Goal: Communication & Community: Answer question/provide support

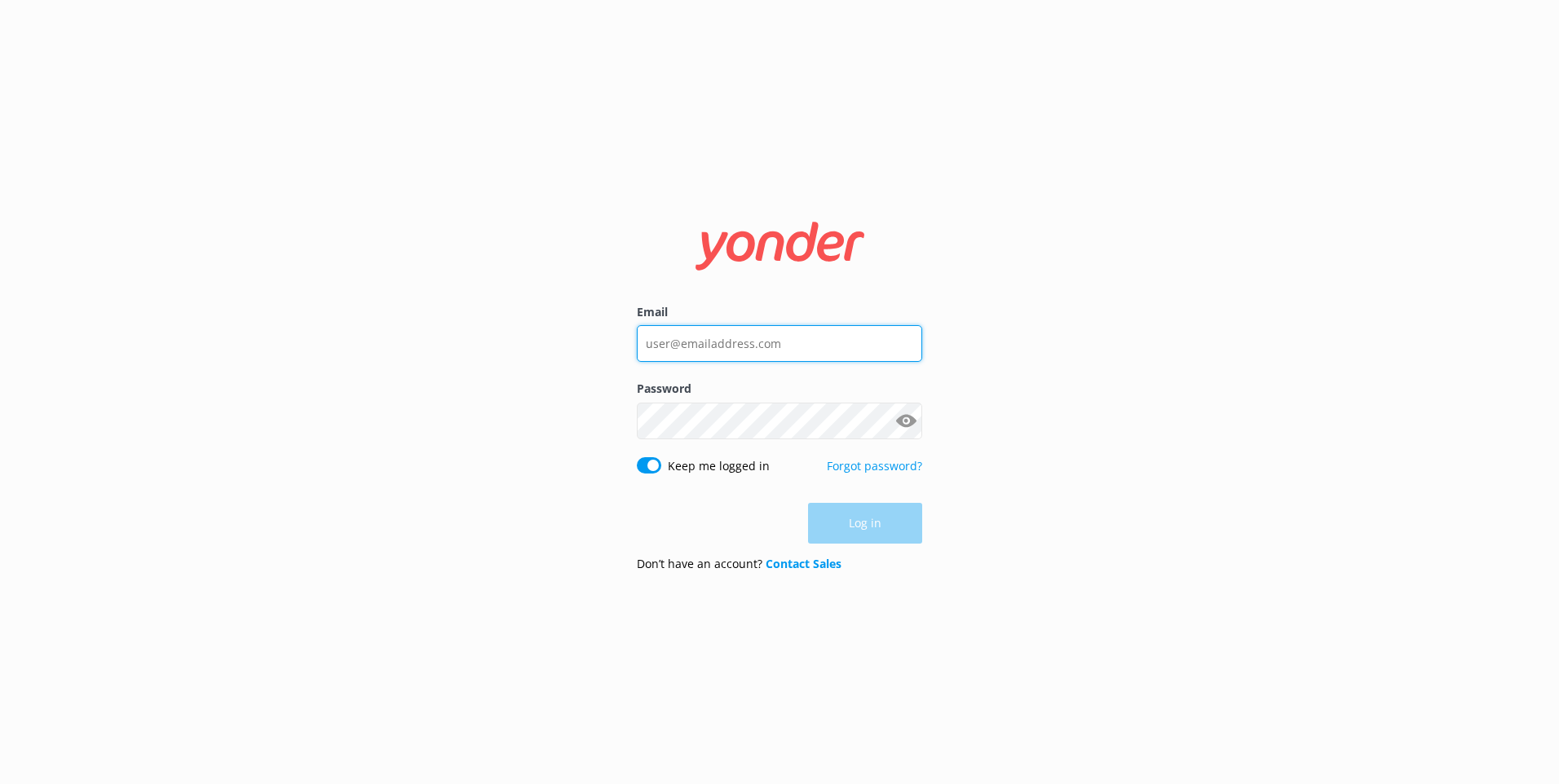
type input "[EMAIL_ADDRESS][DOMAIN_NAME]"
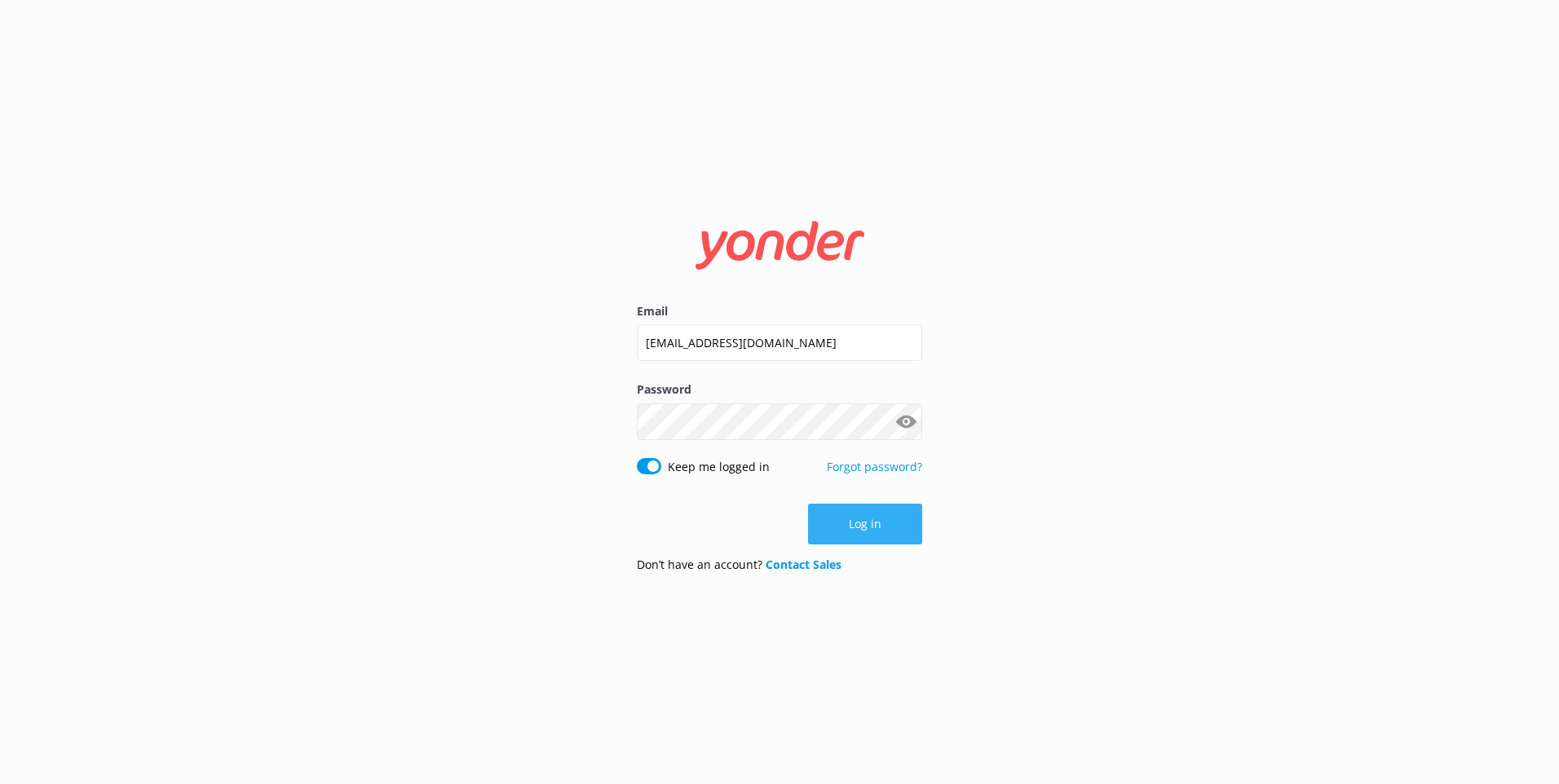
click at [841, 520] on div "Log in" at bounding box center [779, 524] width 285 height 41
click at [841, 519] on button "Log in" at bounding box center [864, 524] width 114 height 41
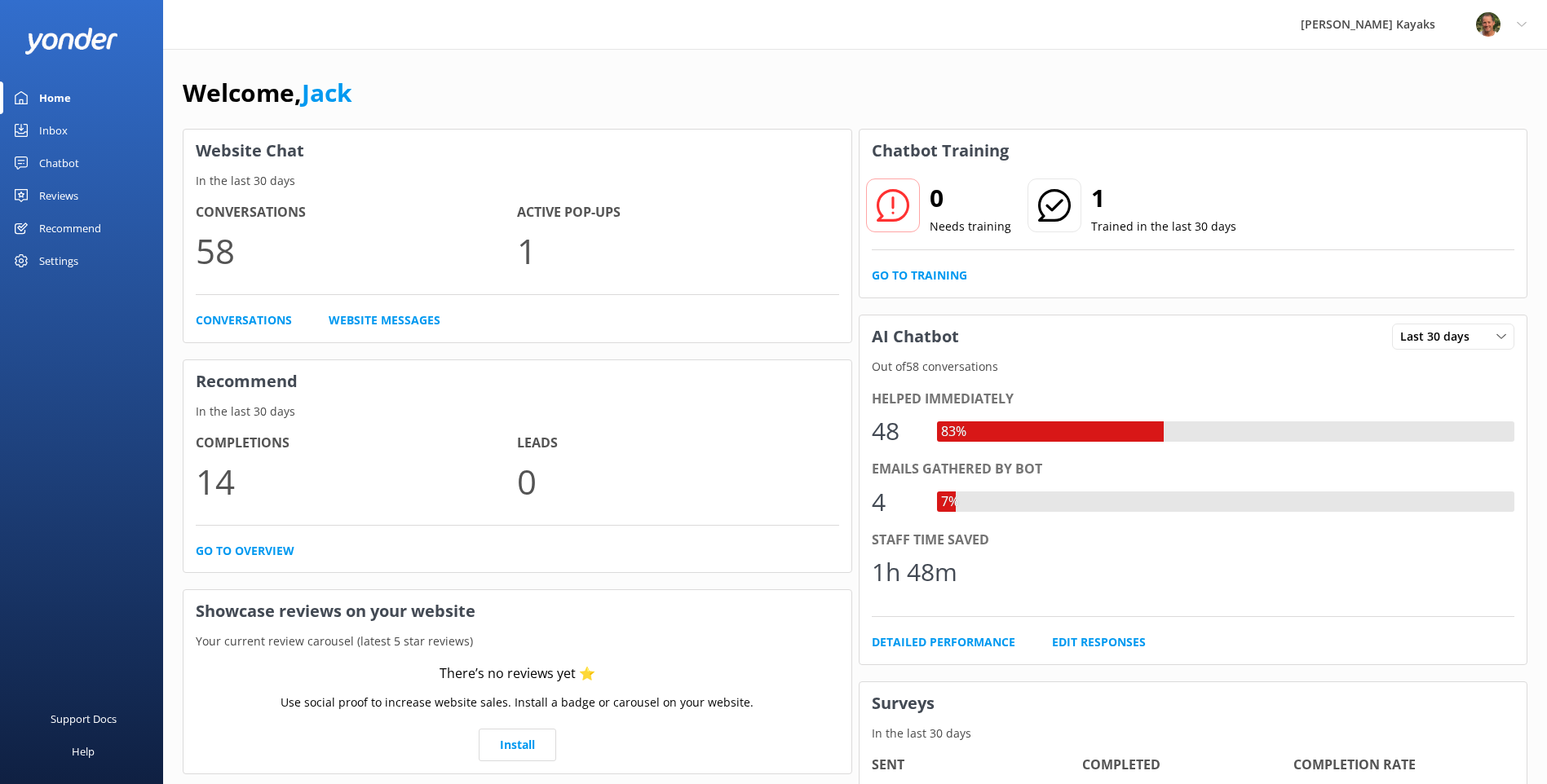
click at [82, 158] on link "Chatbot" at bounding box center [81, 163] width 163 height 33
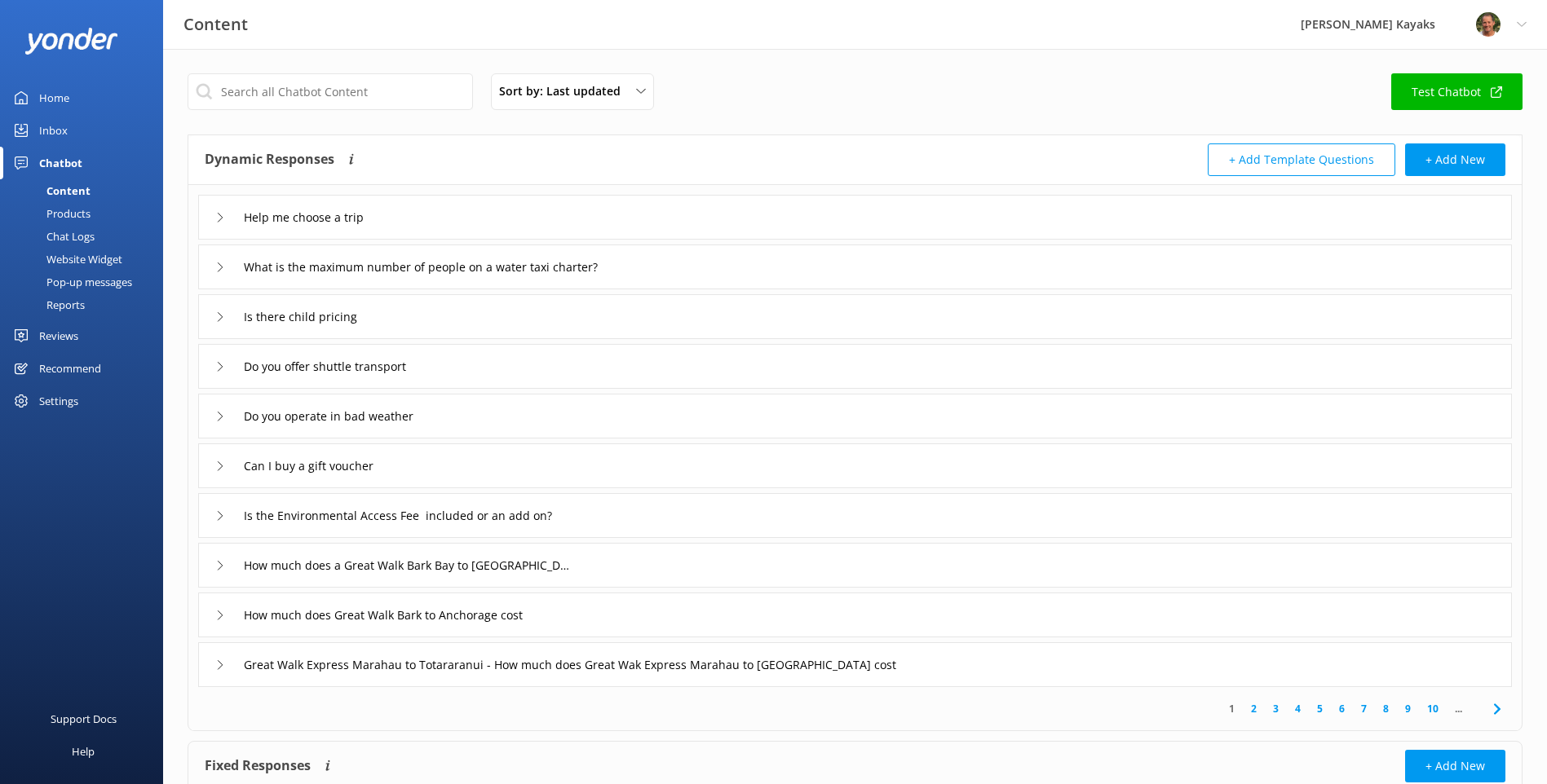
click at [79, 129] on link "Inbox" at bounding box center [81, 130] width 163 height 33
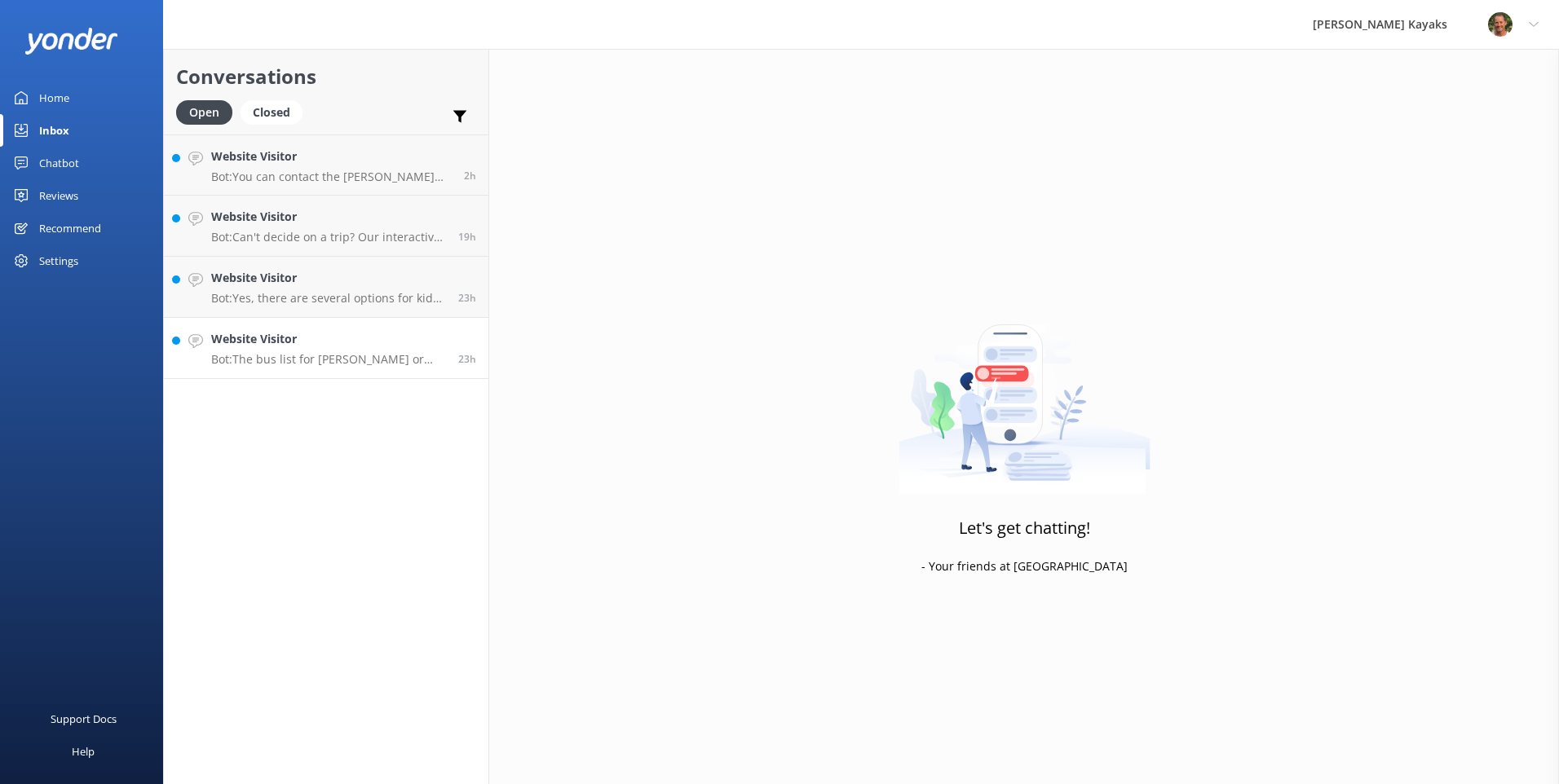
click at [331, 347] on h4 "Website Visitor" at bounding box center [329, 340] width 235 height 18
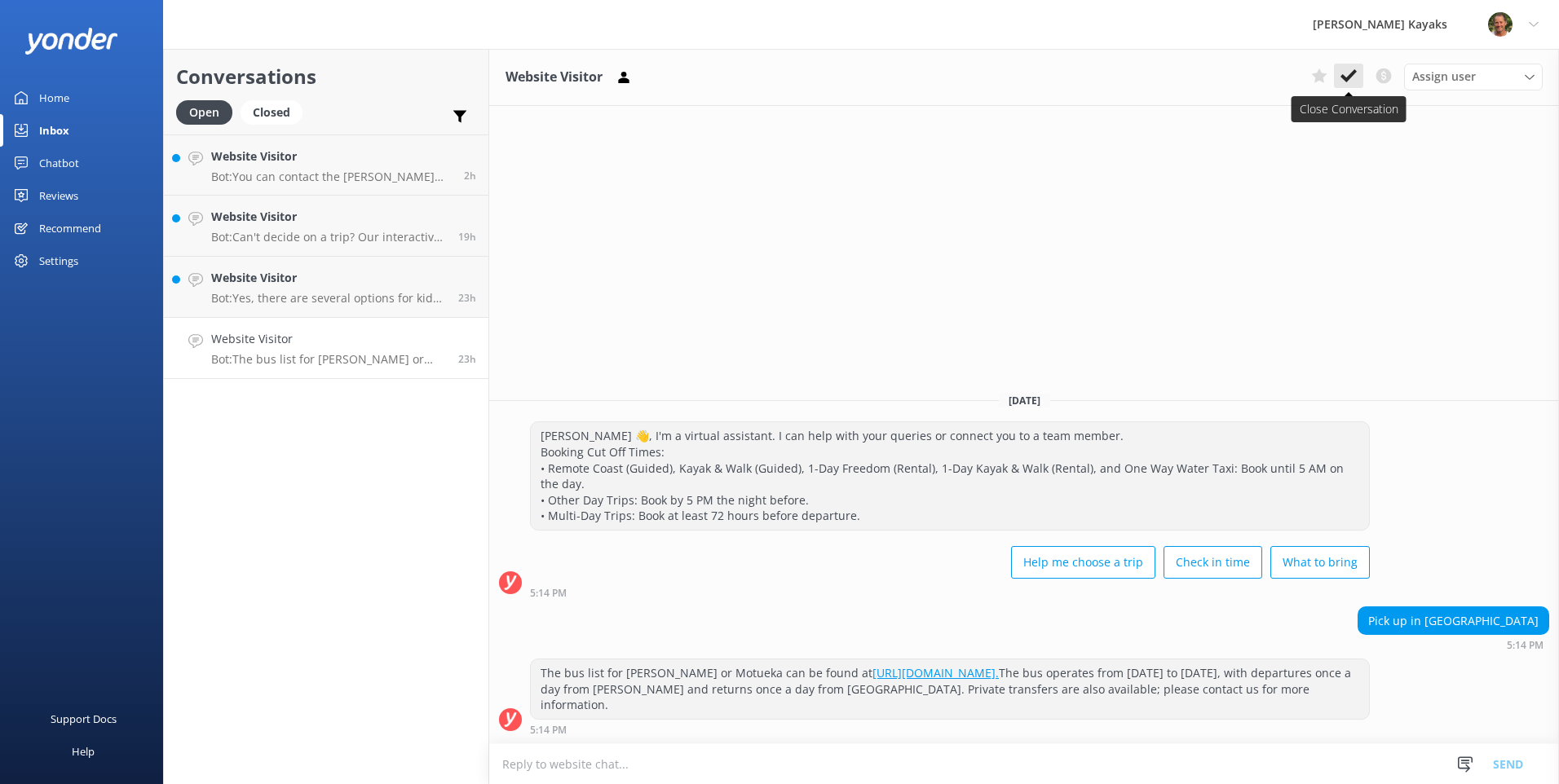
click at [1345, 79] on use at bounding box center [1349, 76] width 16 height 13
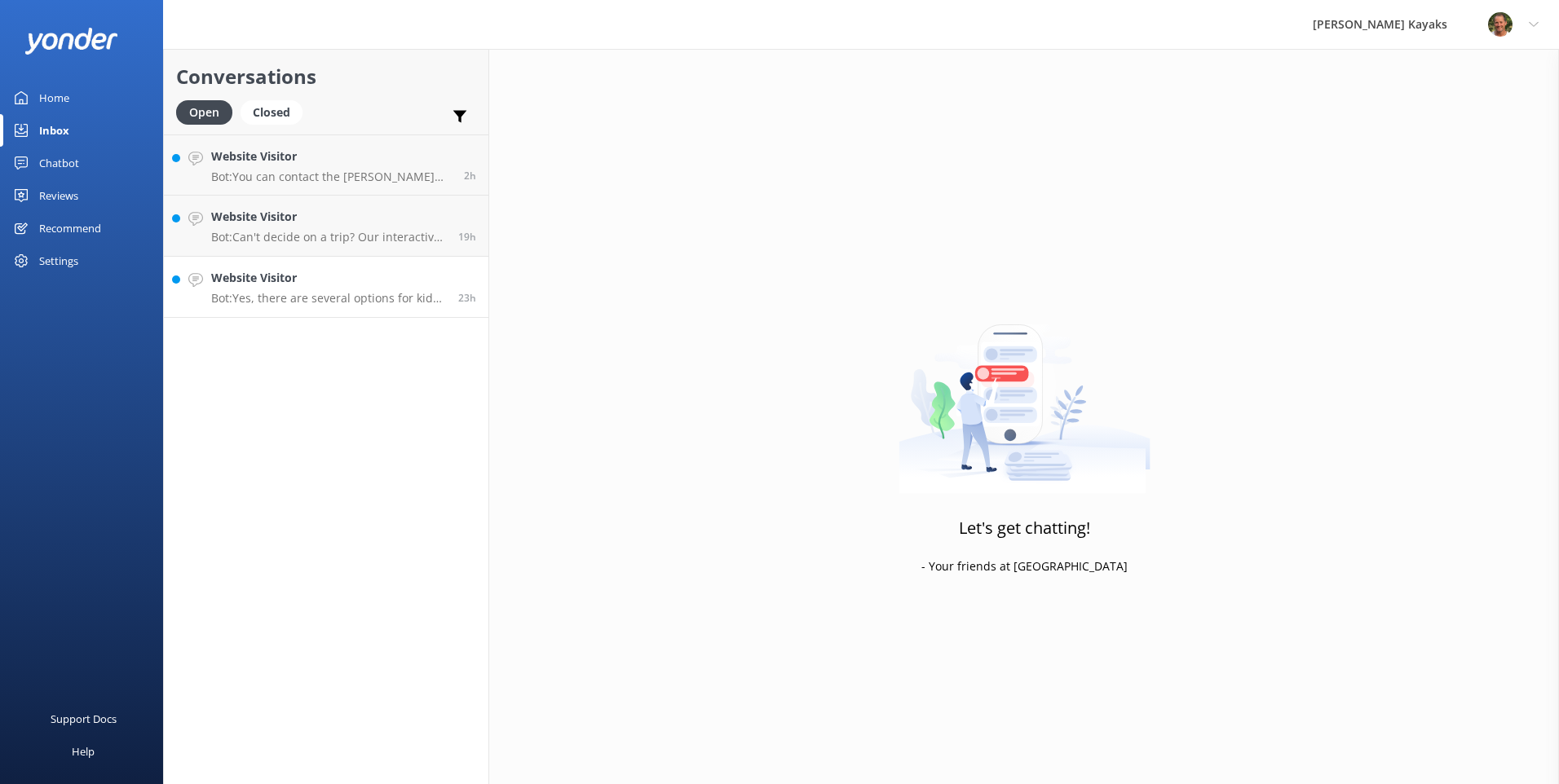
click at [302, 296] on p "Bot: Yes, there are several options for kids: - The Split Apple Classic trip is…" at bounding box center [329, 299] width 235 height 15
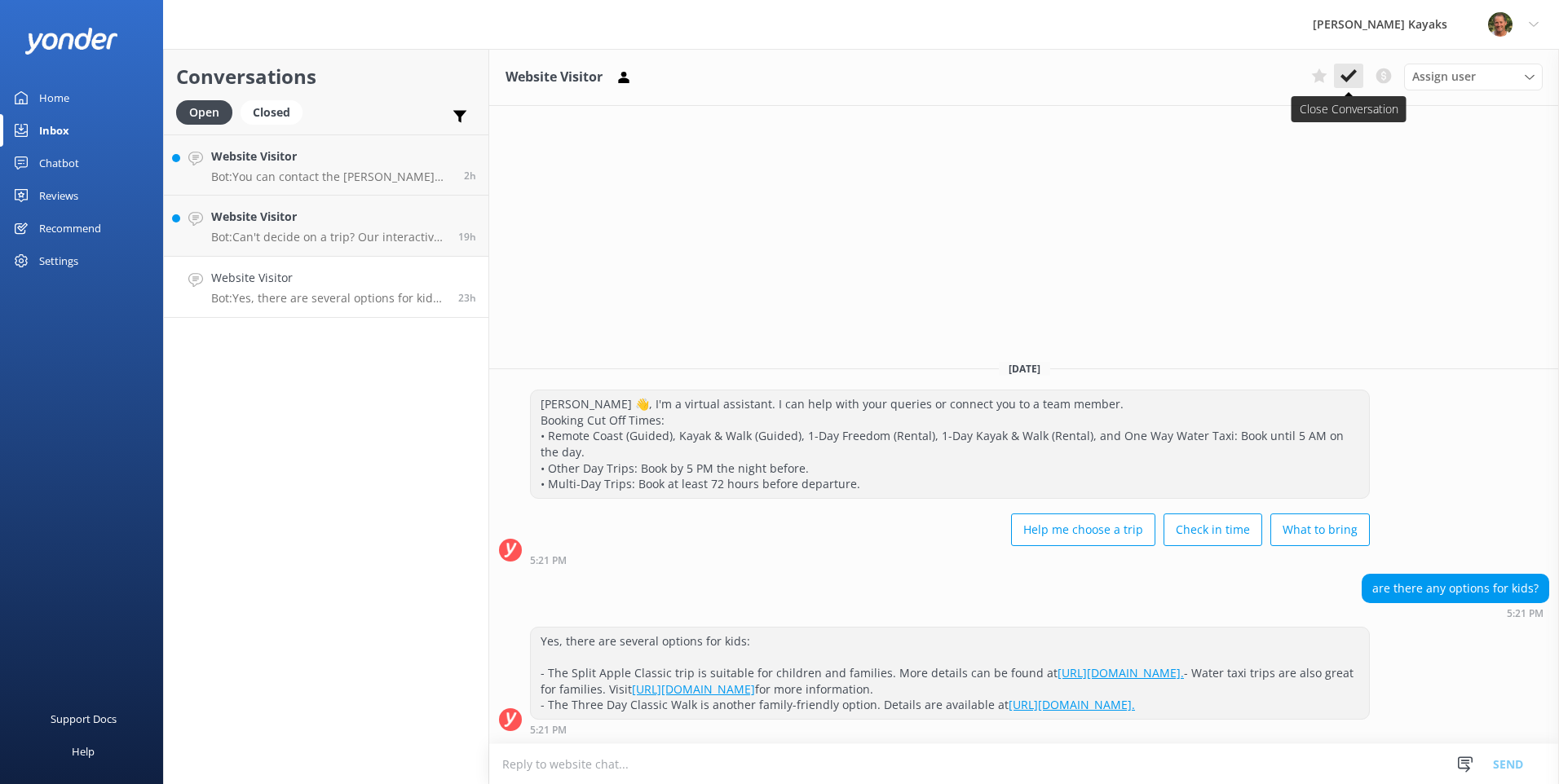
click at [1345, 79] on use at bounding box center [1349, 76] width 16 height 13
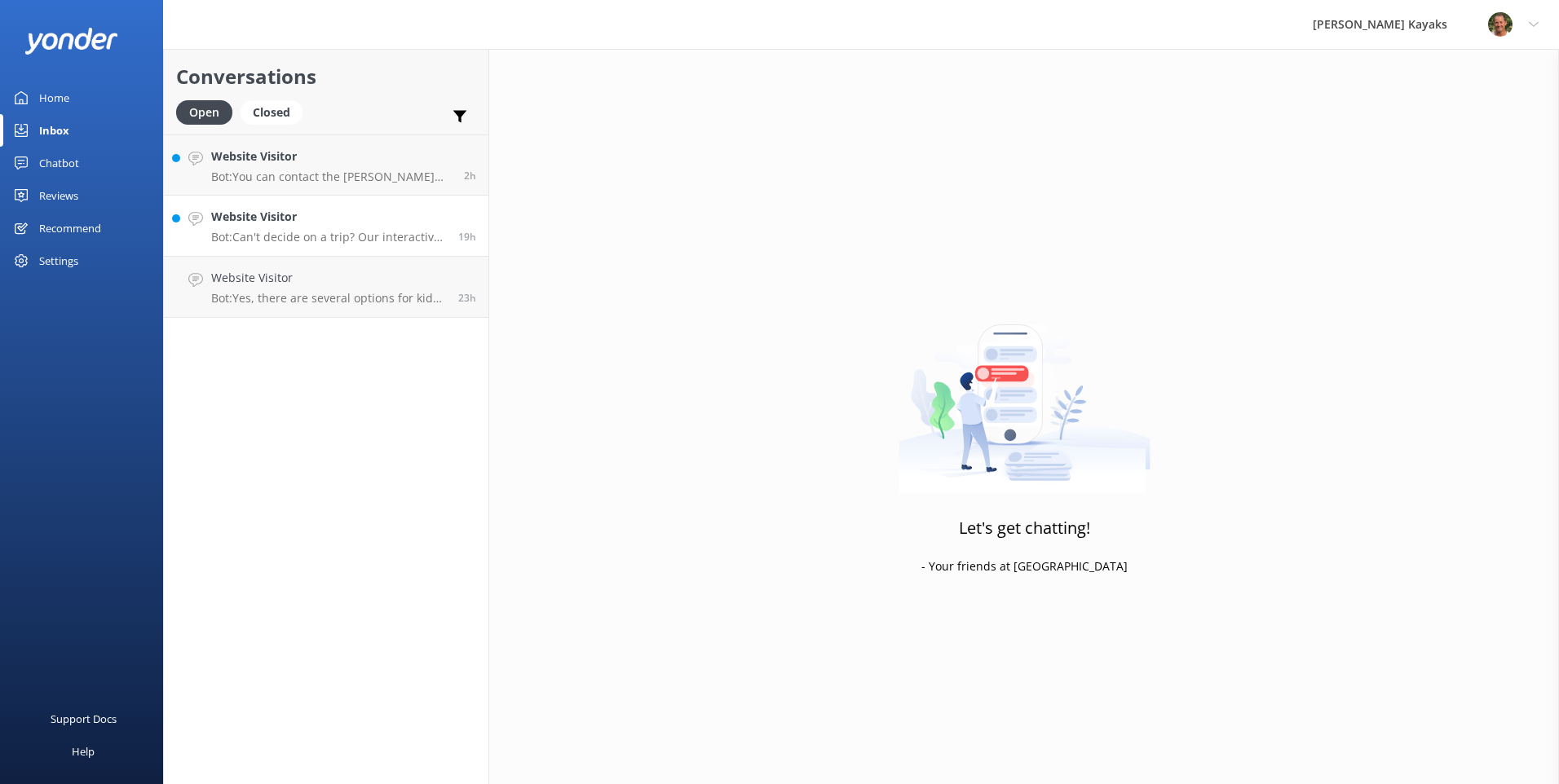
click at [275, 229] on div "Website Visitor Bot: Can't decide on a trip? Our interactive quiz can help reco…" at bounding box center [329, 225] width 235 height 36
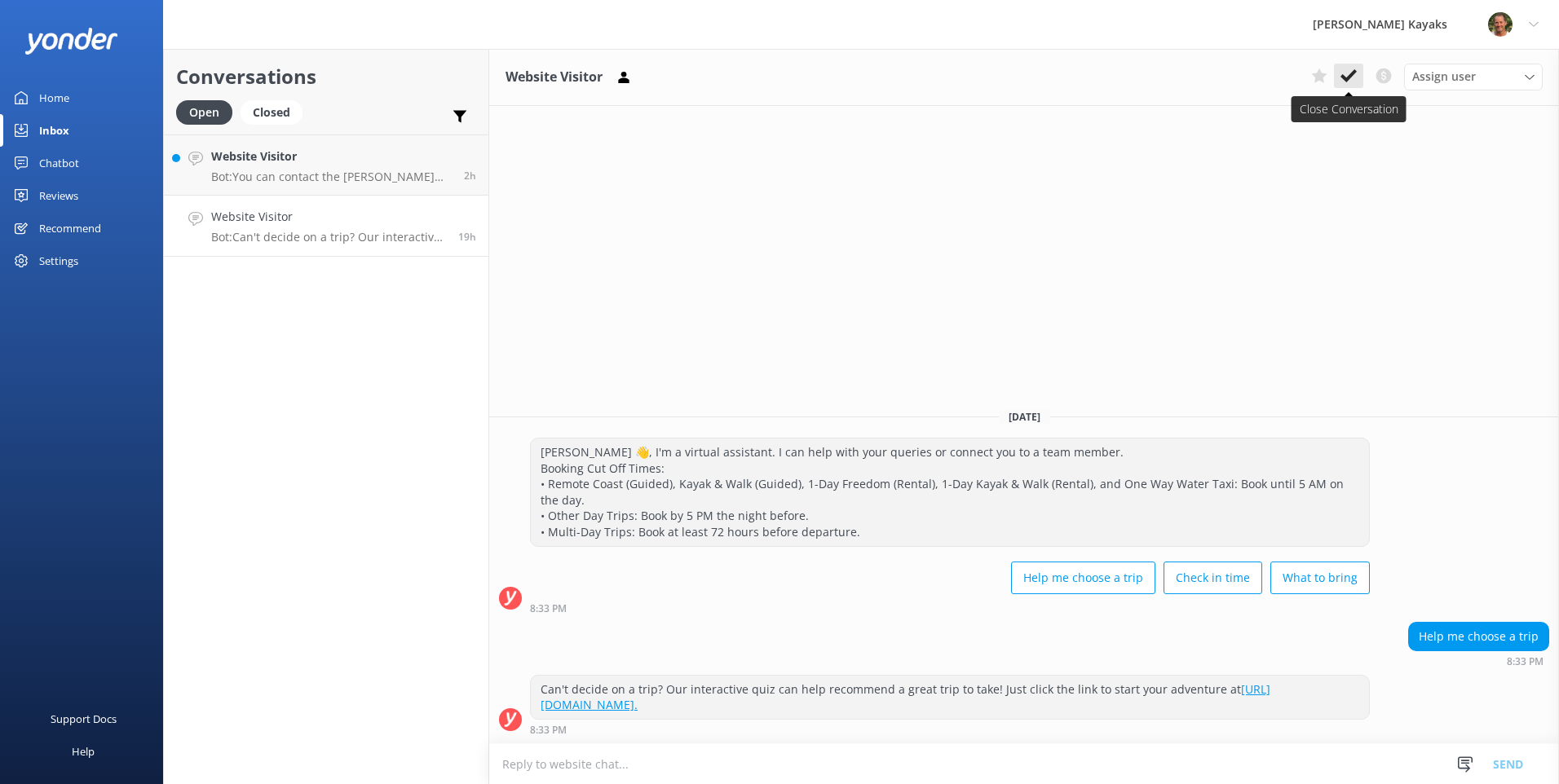
click at [1345, 79] on use at bounding box center [1349, 76] width 16 height 13
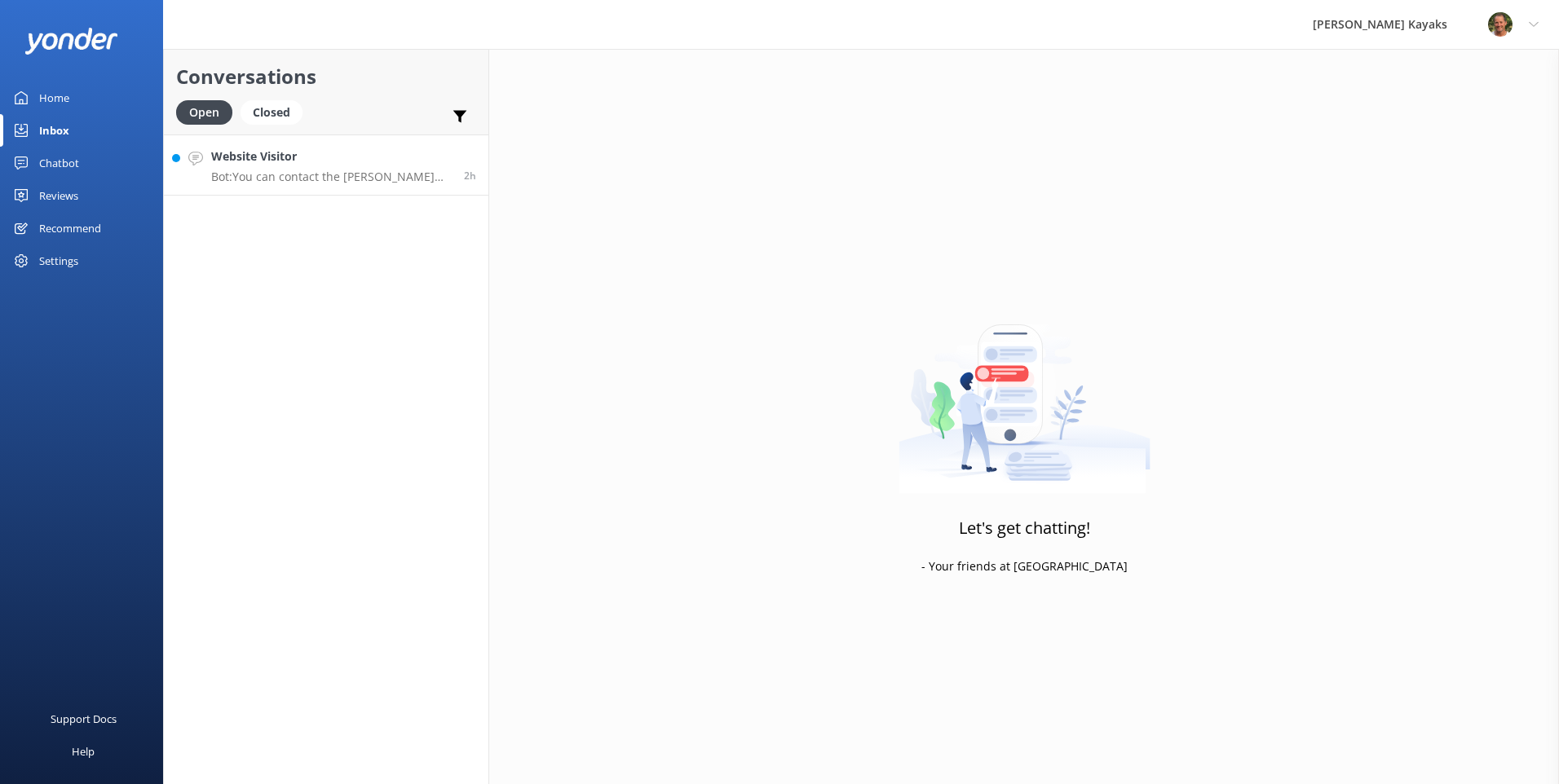
click at [276, 174] on p "Bot: You can contact the Abel Tasman Kayaks team by calling +64 3 527 8022 or e…" at bounding box center [331, 177] width 240 height 15
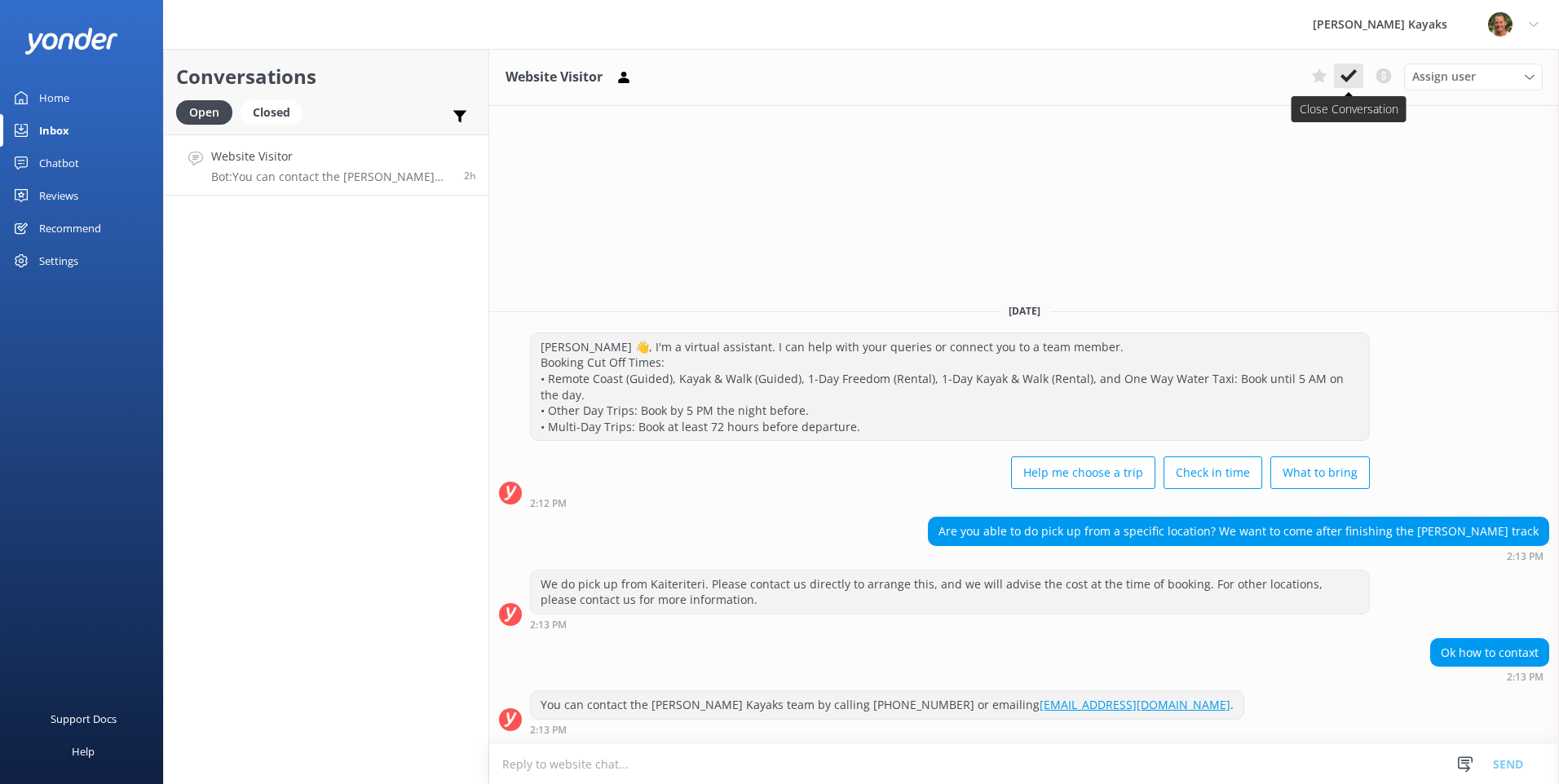
click at [1350, 78] on icon at bounding box center [1349, 76] width 16 height 16
